Goal: Task Accomplishment & Management: Manage account settings

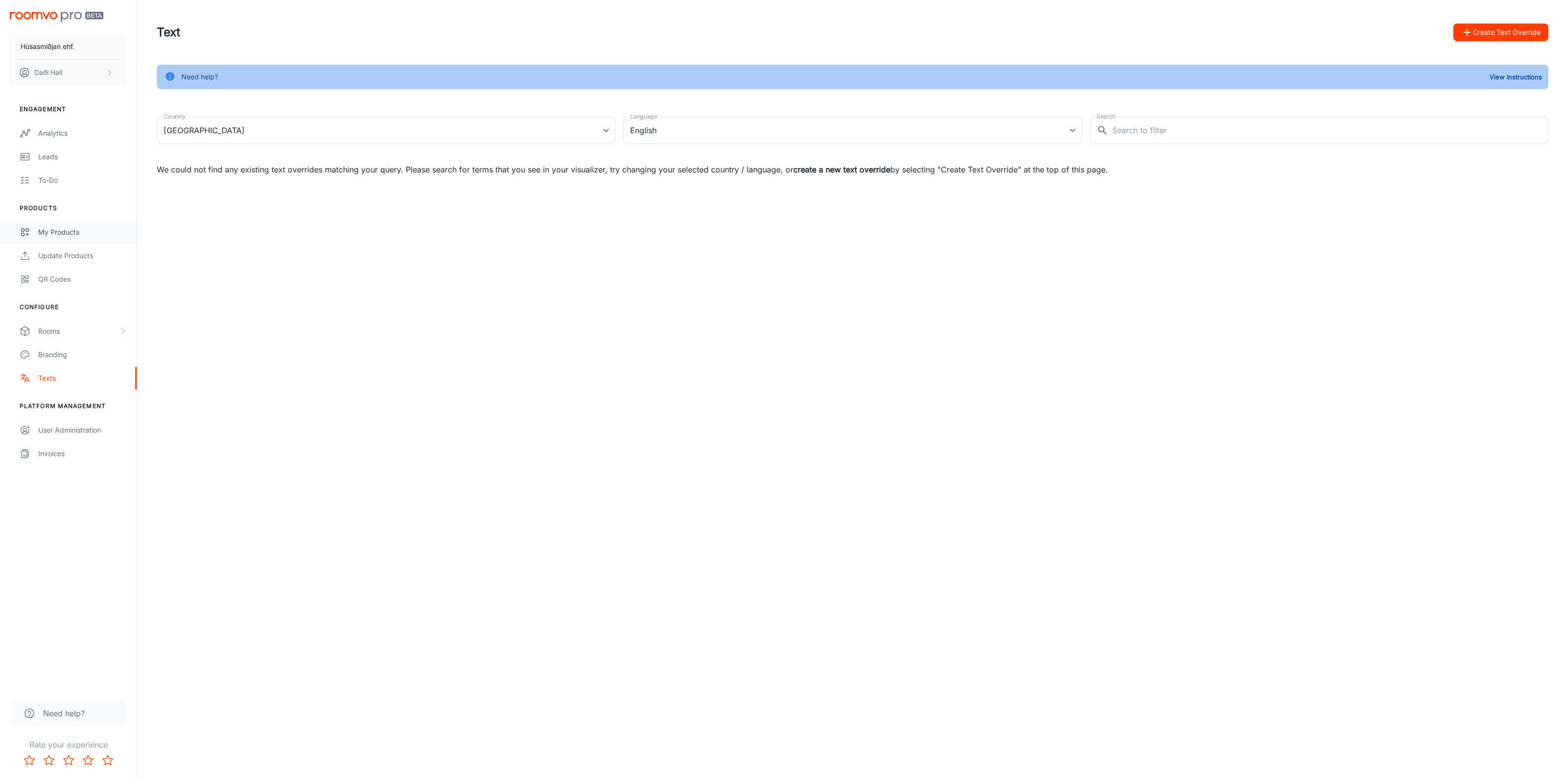
click at [74, 235] on div "My Products" at bounding box center [82, 232] width 88 height 11
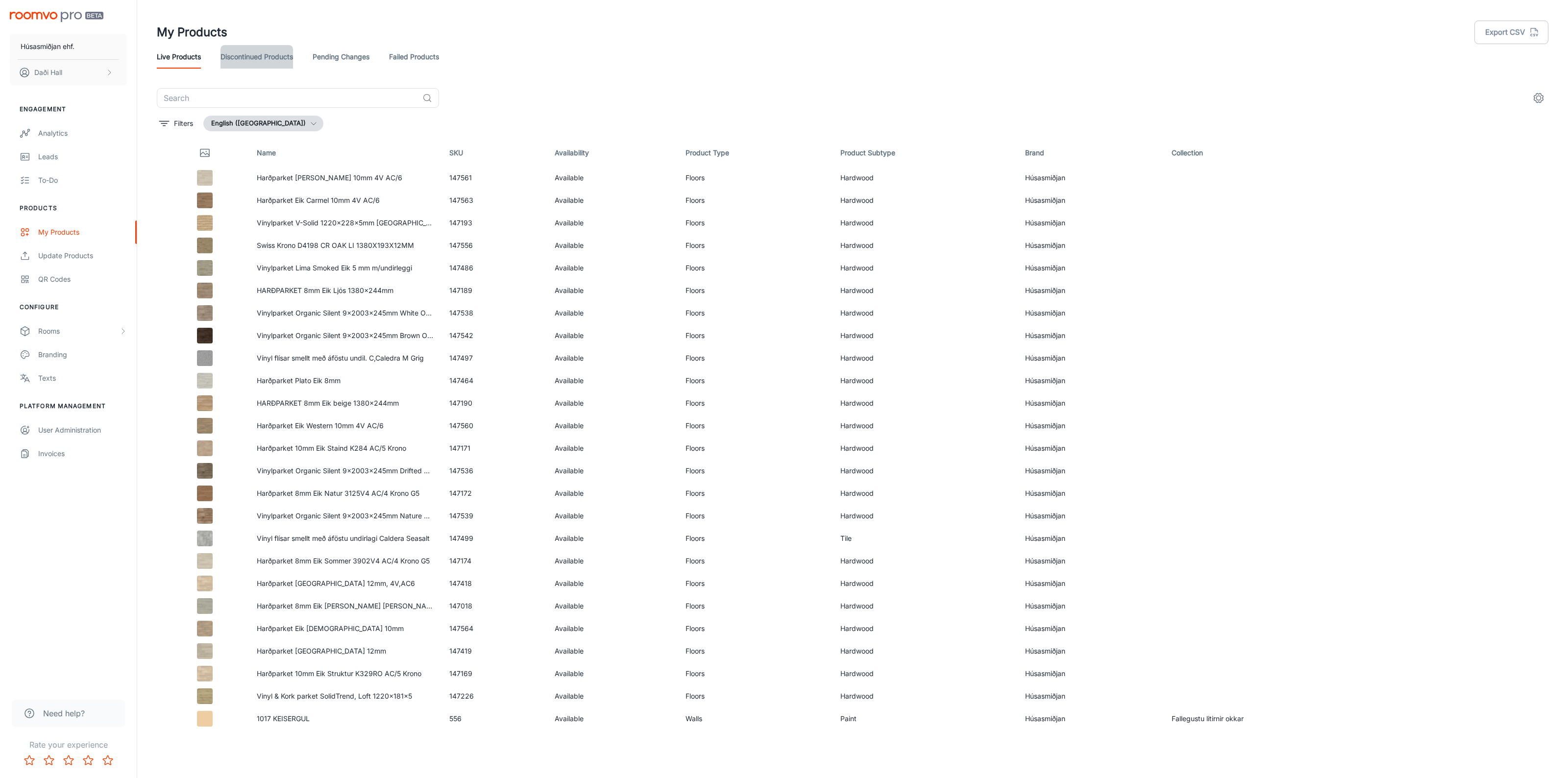
click at [260, 61] on link "Discontinued Products" at bounding box center [257, 57] width 73 height 23
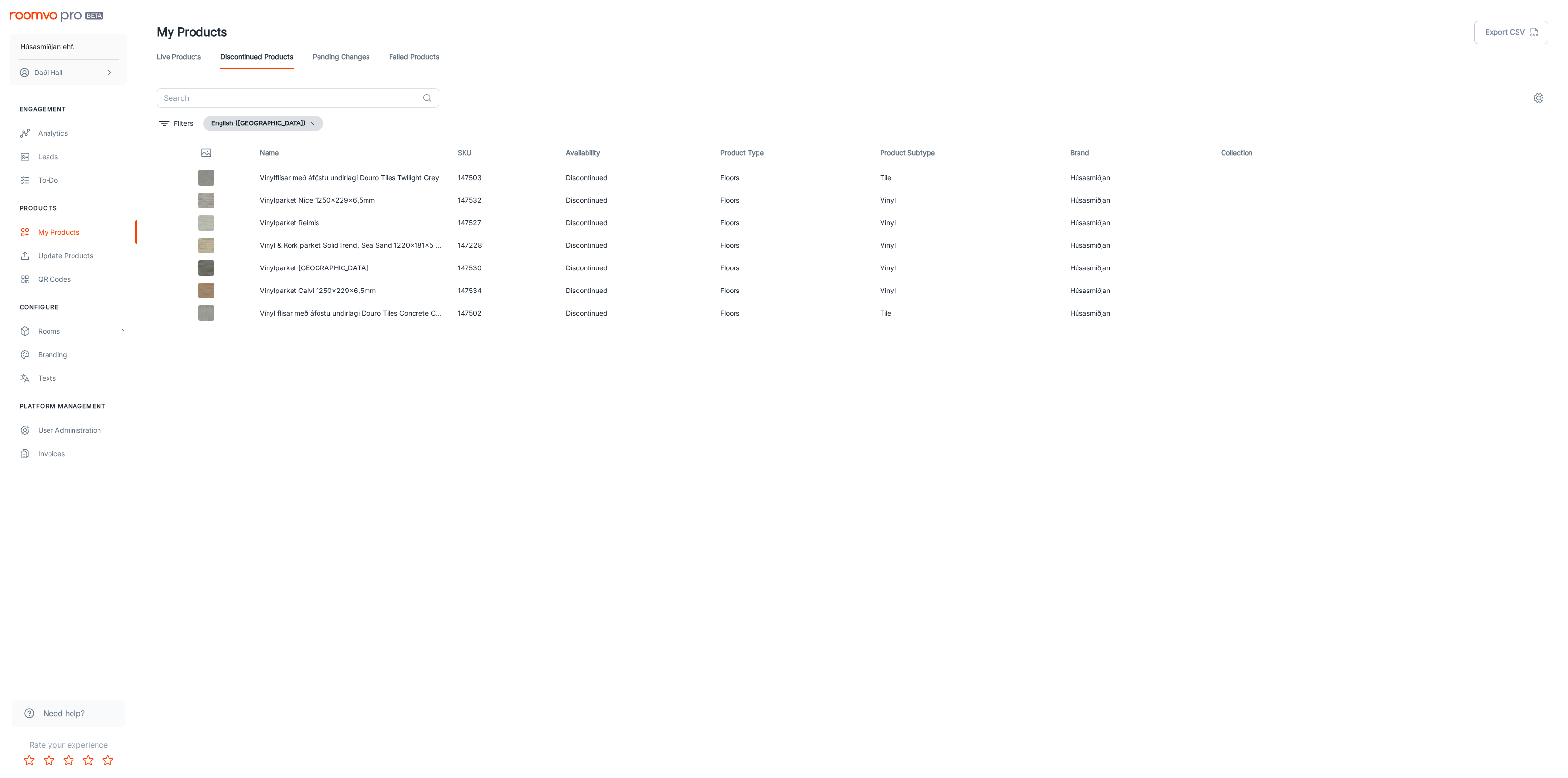
click at [329, 55] on link "Pending Changes" at bounding box center [341, 57] width 57 height 23
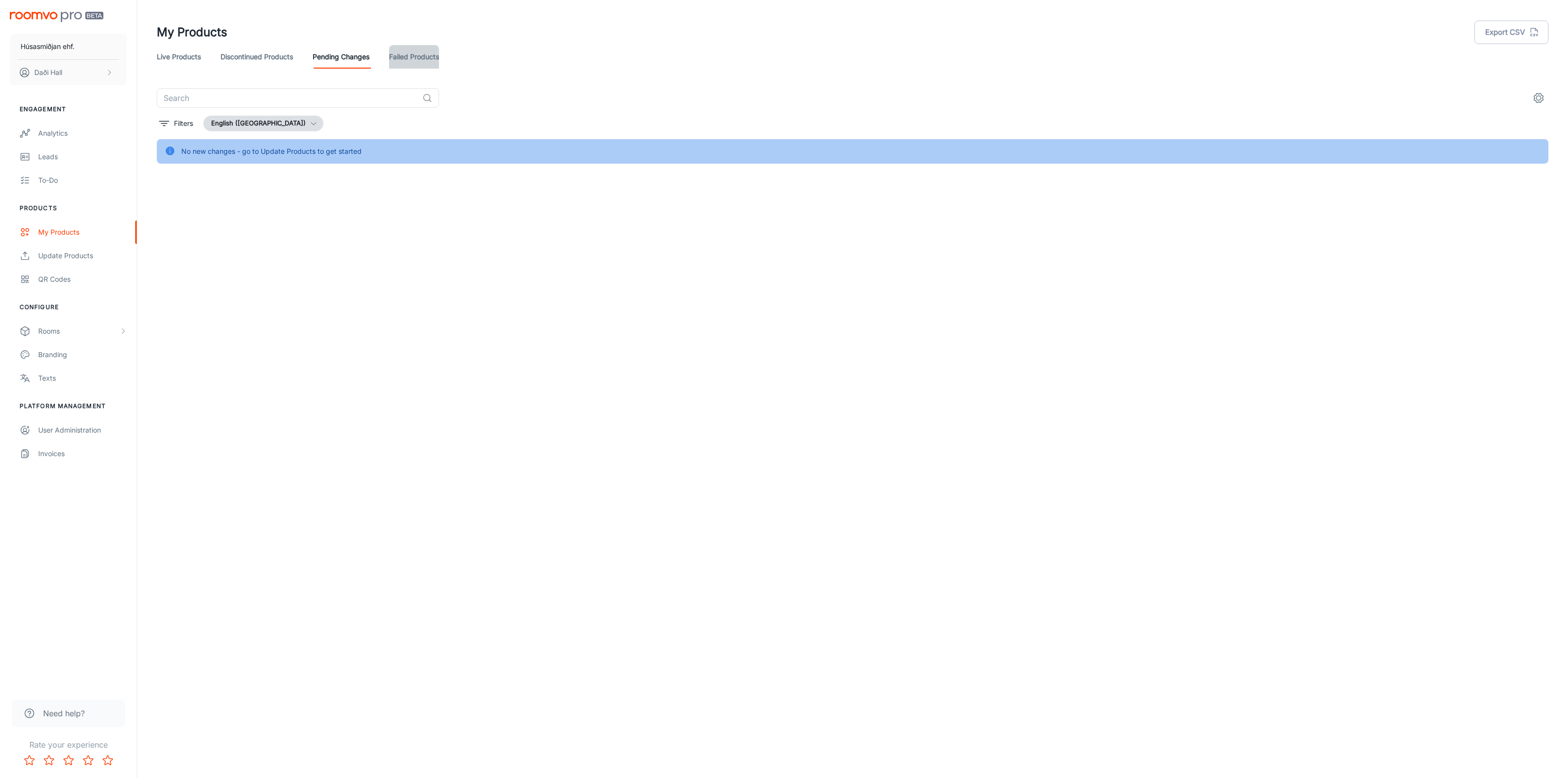
click at [392, 57] on link "Failed Products" at bounding box center [414, 57] width 50 height 23
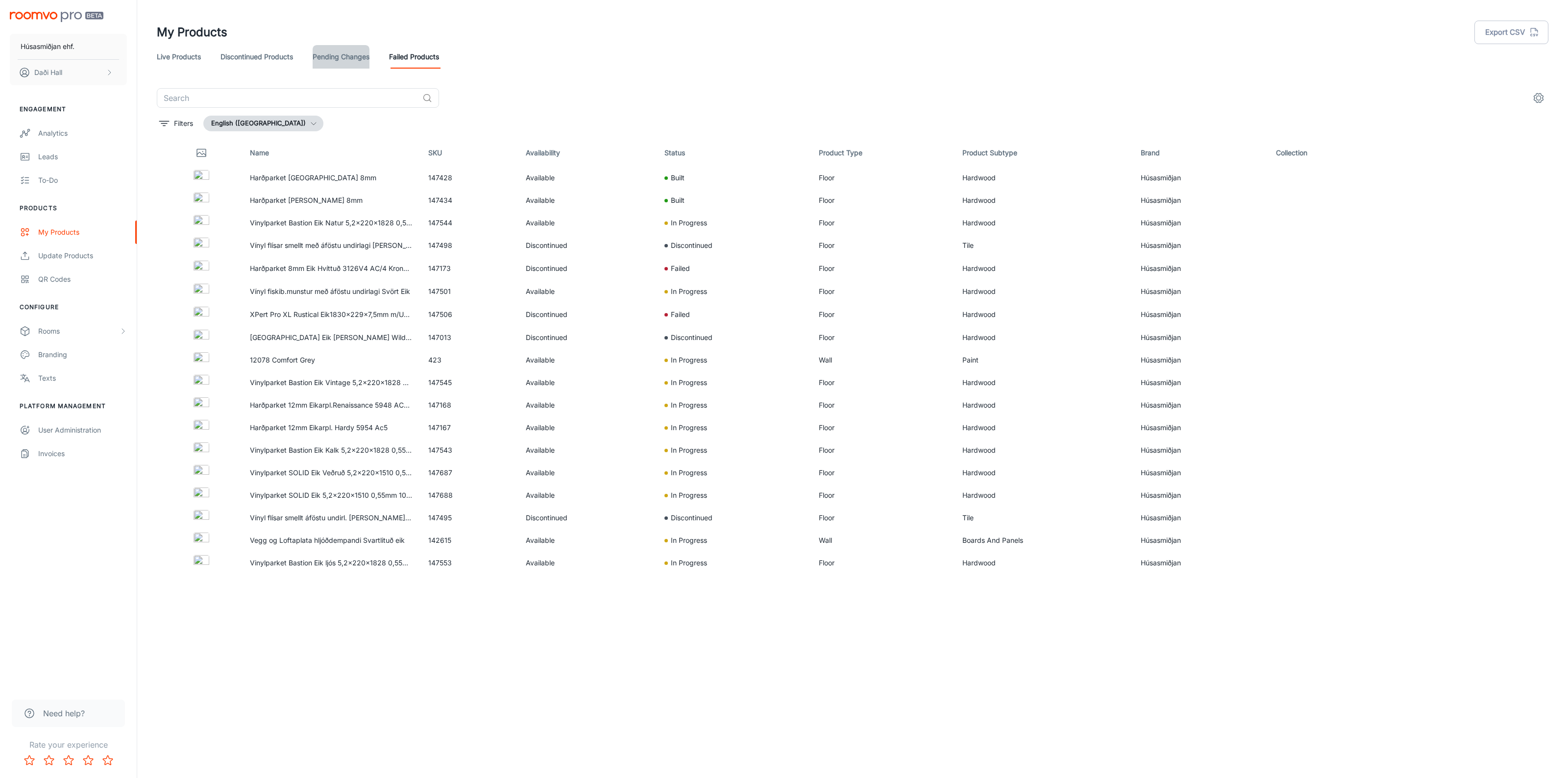
click at [344, 55] on link "Pending Changes" at bounding box center [341, 57] width 57 height 23
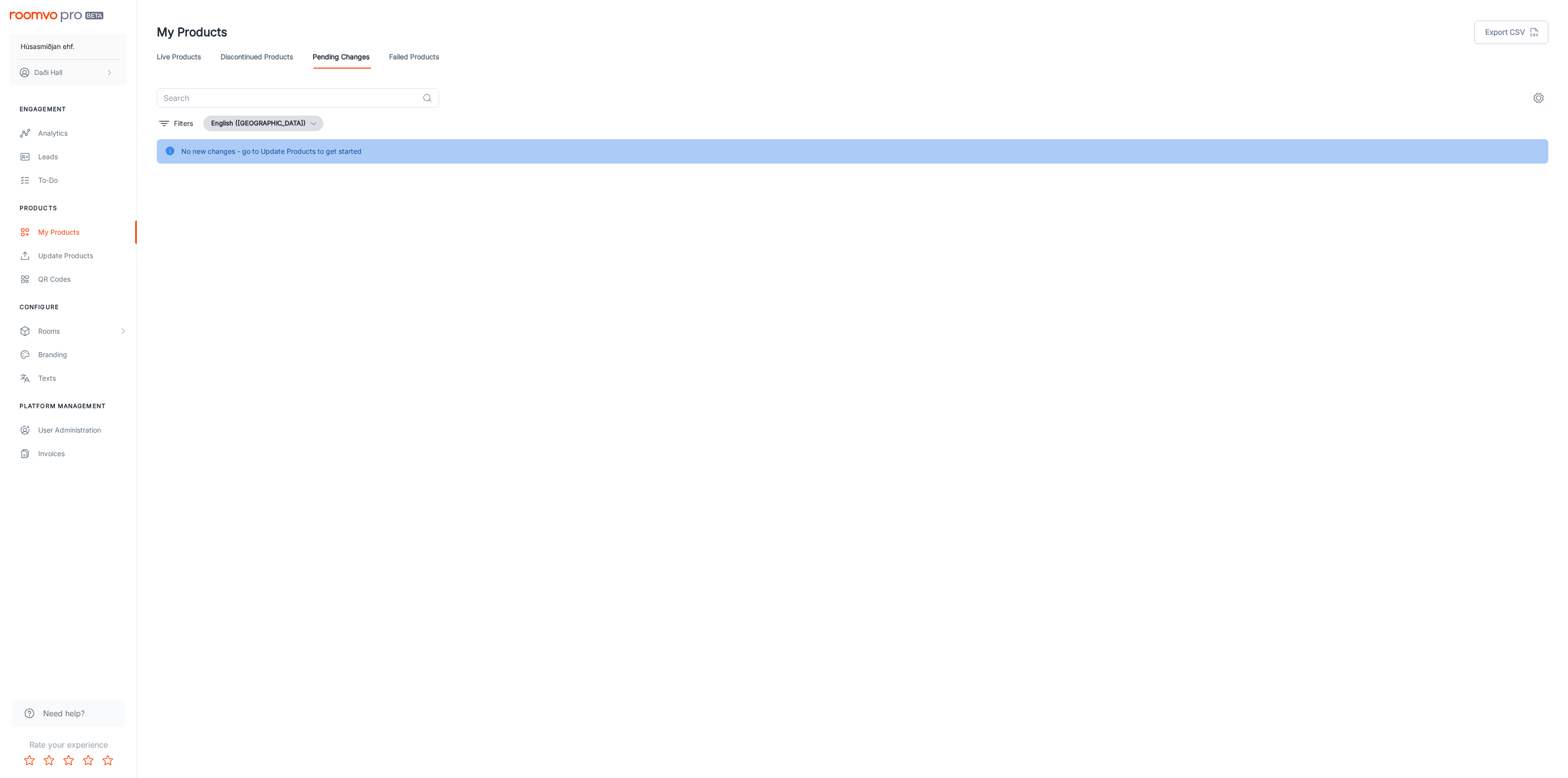
click at [233, 153] on div "No new changes - go to Update Products to get started" at bounding box center [272, 151] width 180 height 19
click at [253, 55] on link "Discontinued Products" at bounding box center [257, 57] width 73 height 23
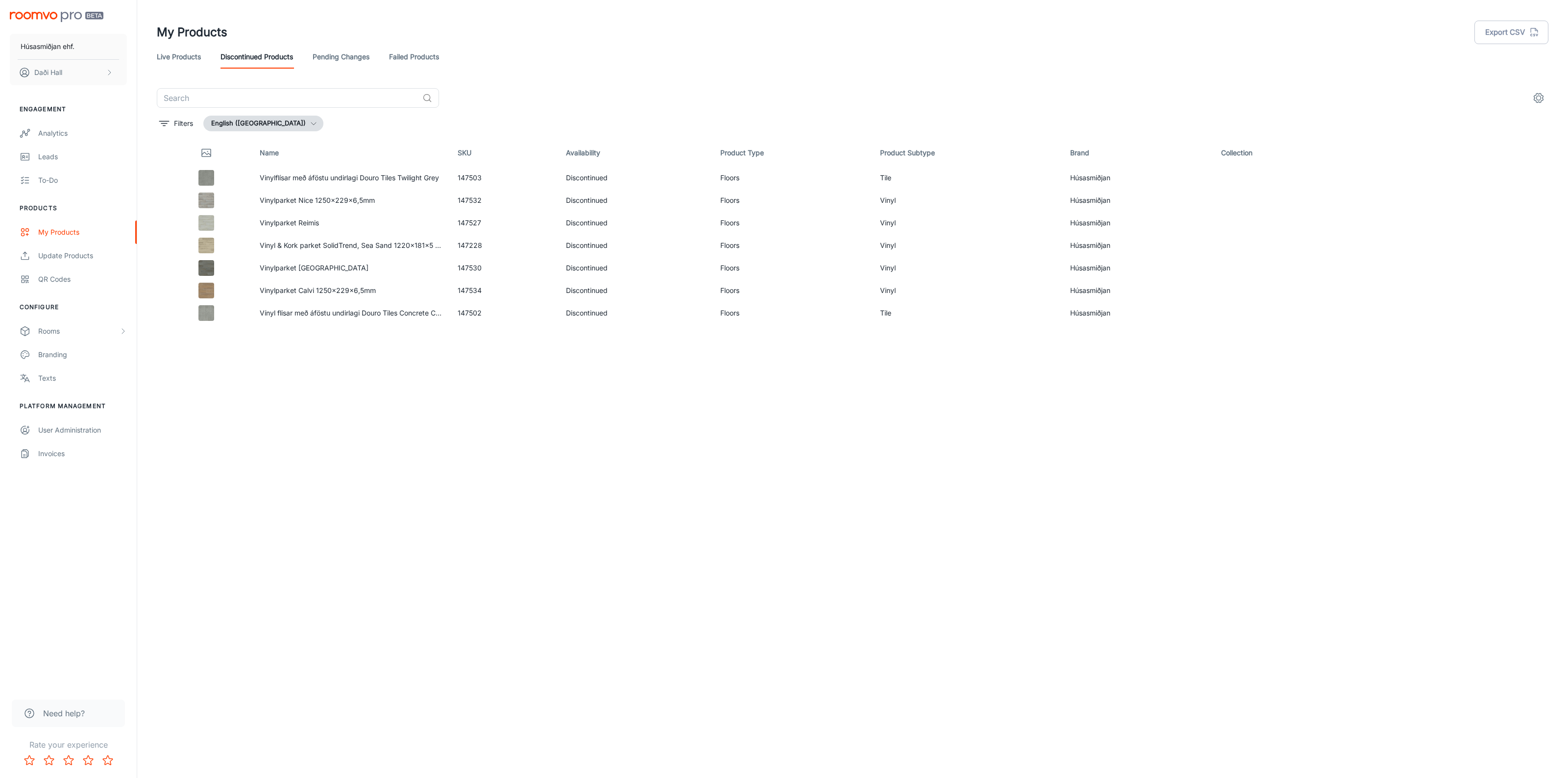
click at [179, 65] on link "Live Products" at bounding box center [178, 57] width 44 height 23
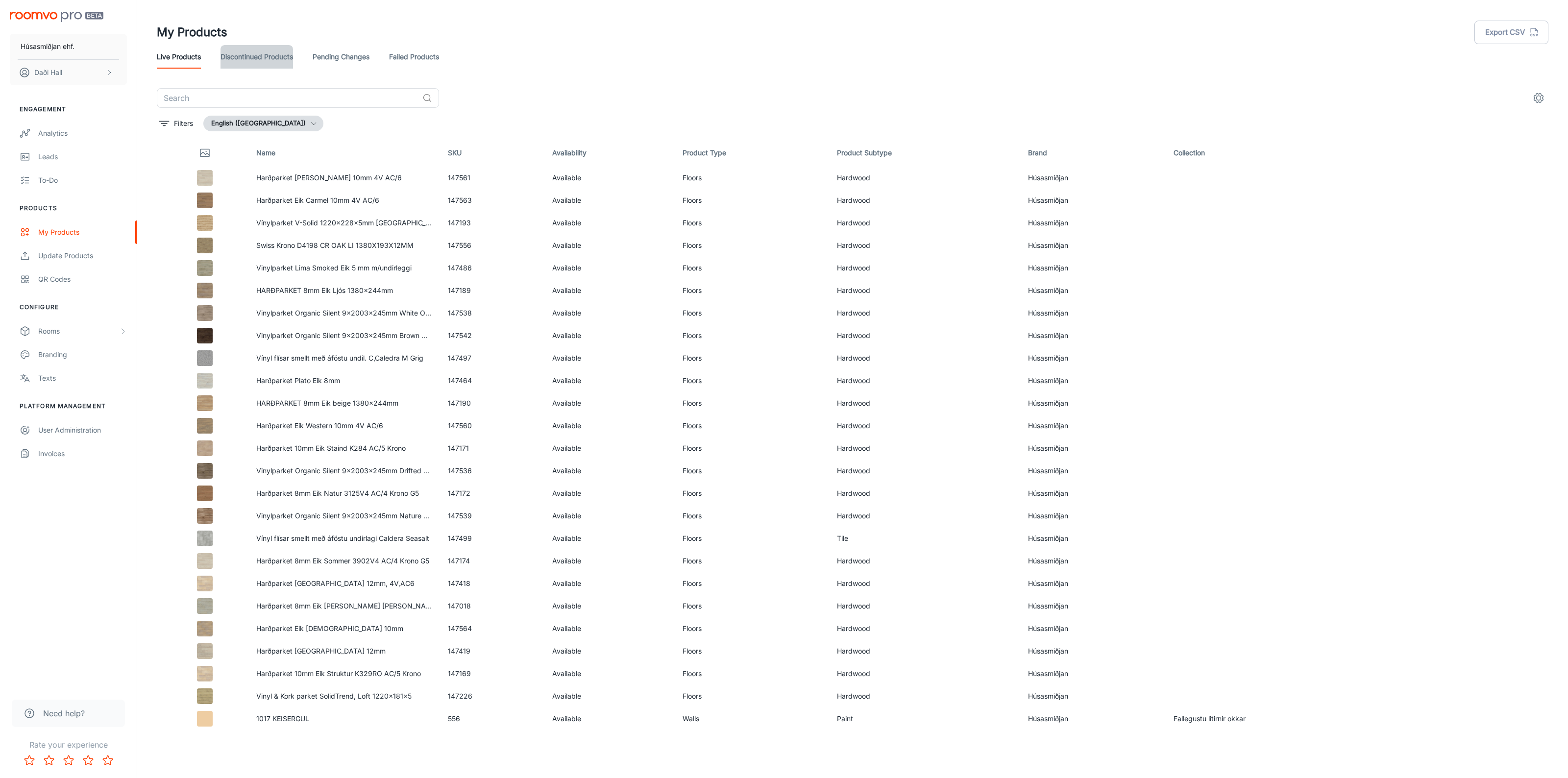
click at [235, 59] on link "Discontinued Products" at bounding box center [257, 57] width 73 height 23
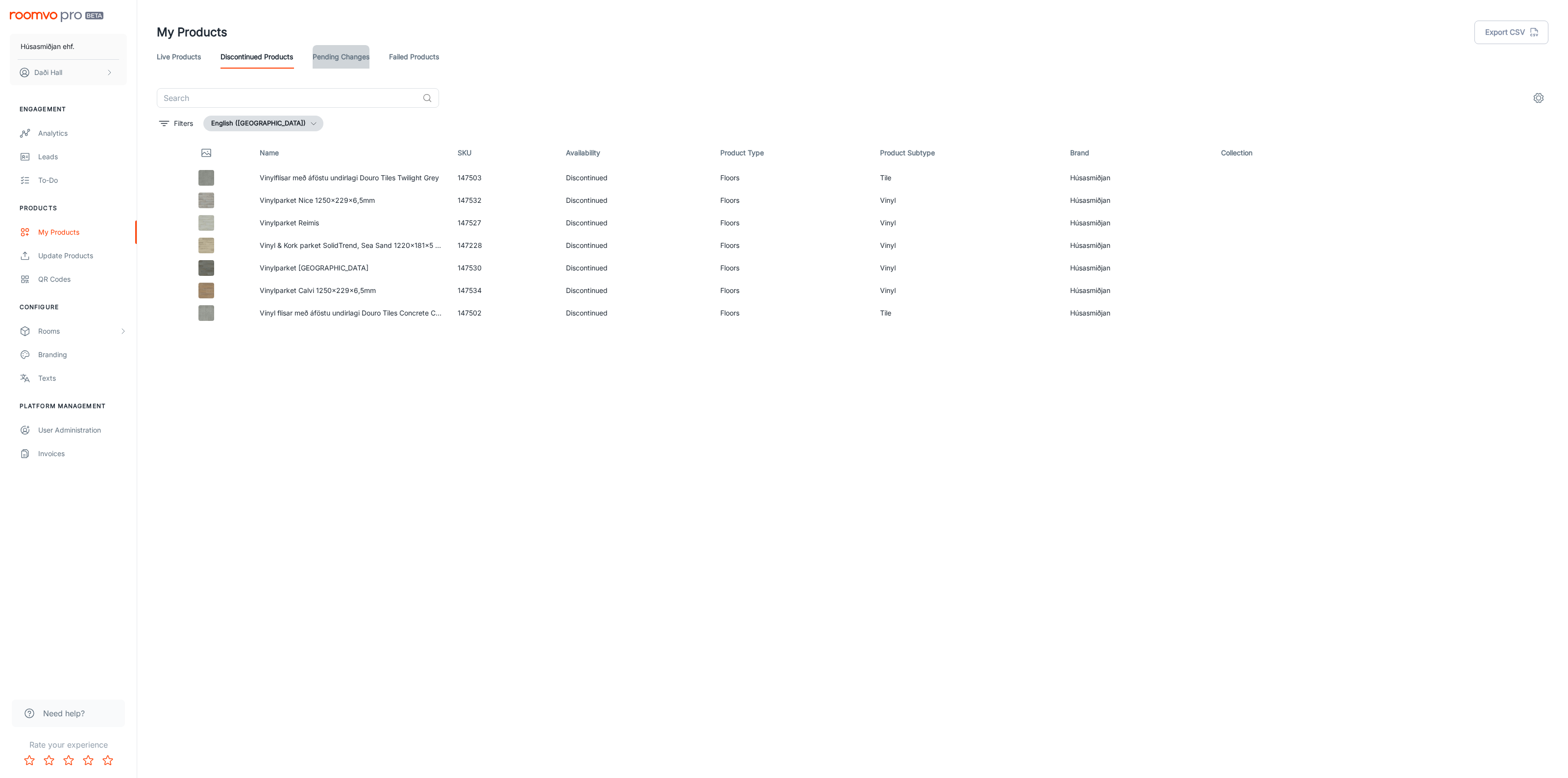
click at [334, 63] on link "Pending Changes" at bounding box center [341, 57] width 57 height 23
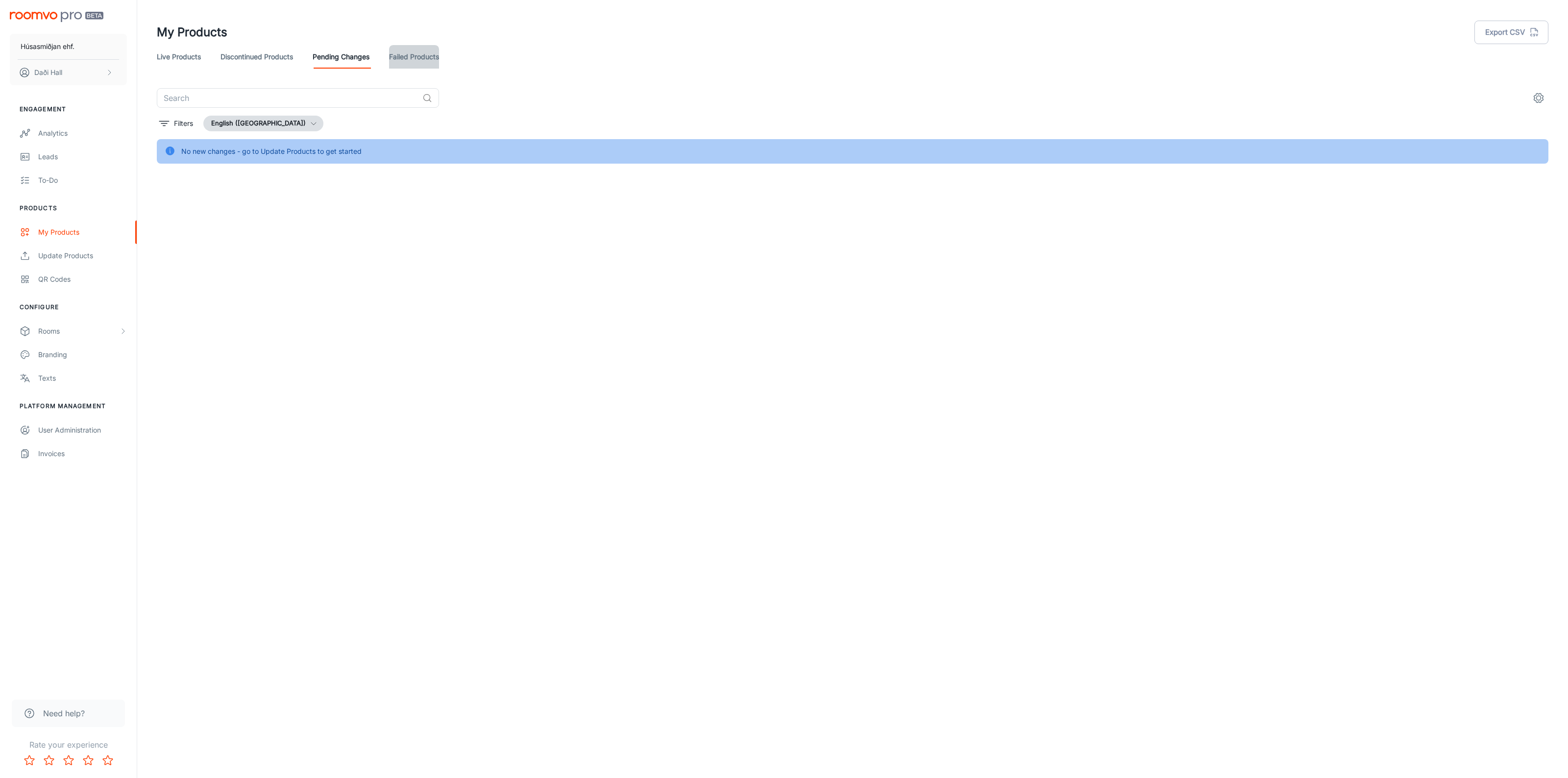
click at [410, 63] on link "Failed Products" at bounding box center [414, 57] width 50 height 23
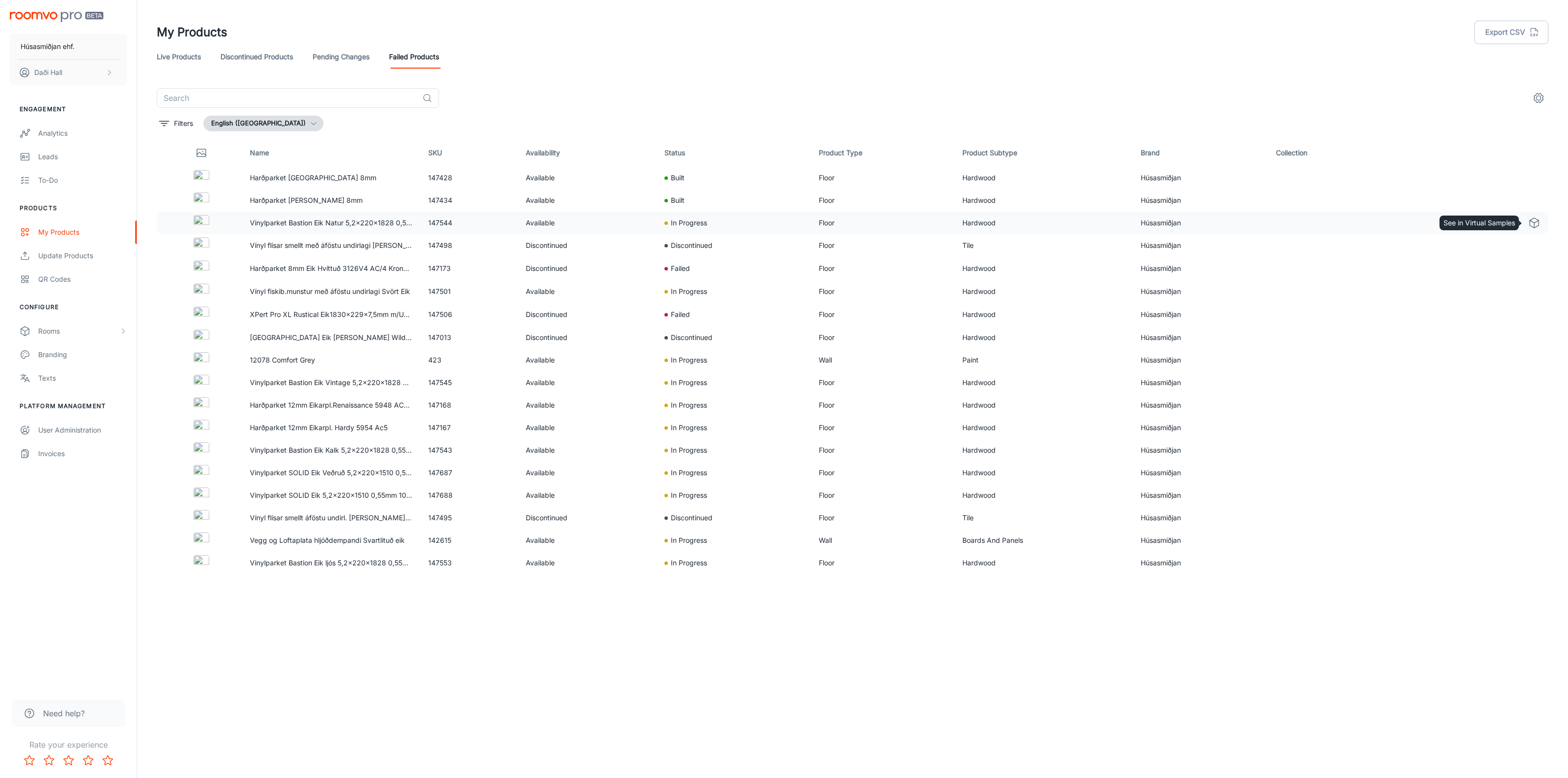
click at [1537, 222] on icon "See in Virtual Samples" at bounding box center [1534, 223] width 12 height 12
click at [1507, 385] on icon "See in Visualizer" at bounding box center [1512, 382] width 12 height 12
click at [69, 179] on div "To-do" at bounding box center [82, 180] width 88 height 11
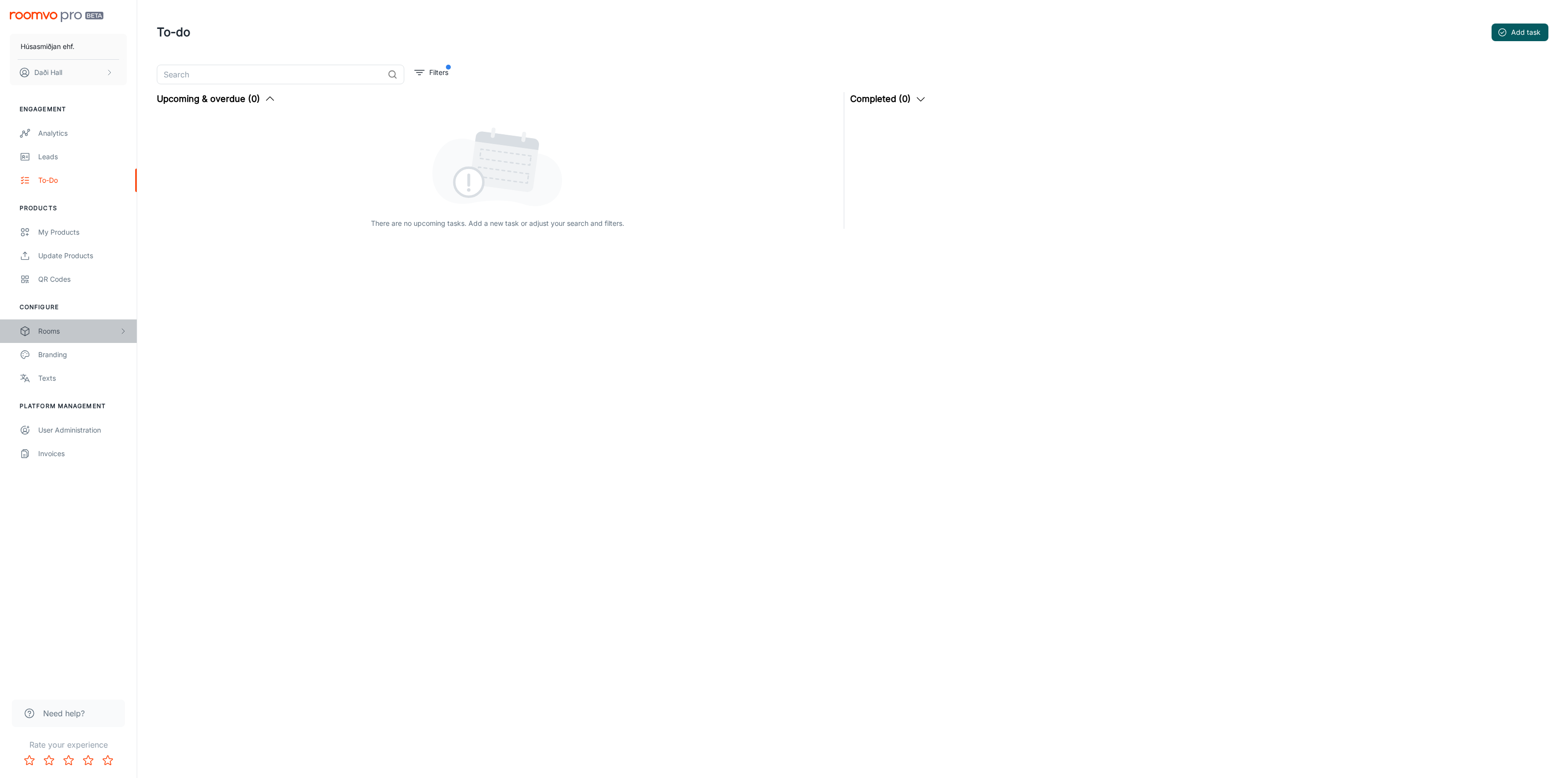
click at [77, 334] on div "Rooms" at bounding box center [78, 331] width 81 height 11
drag, startPoint x: 266, startPoint y: 543, endPoint x: 239, endPoint y: 516, distance: 38.2
click at [268, 544] on div "Húsasmiðjan ehf. Daði Hall Engagement Analytics Leads To-do Products My Product…" at bounding box center [784, 389] width 1568 height 778
